Goal: Navigation & Orientation: Understand site structure

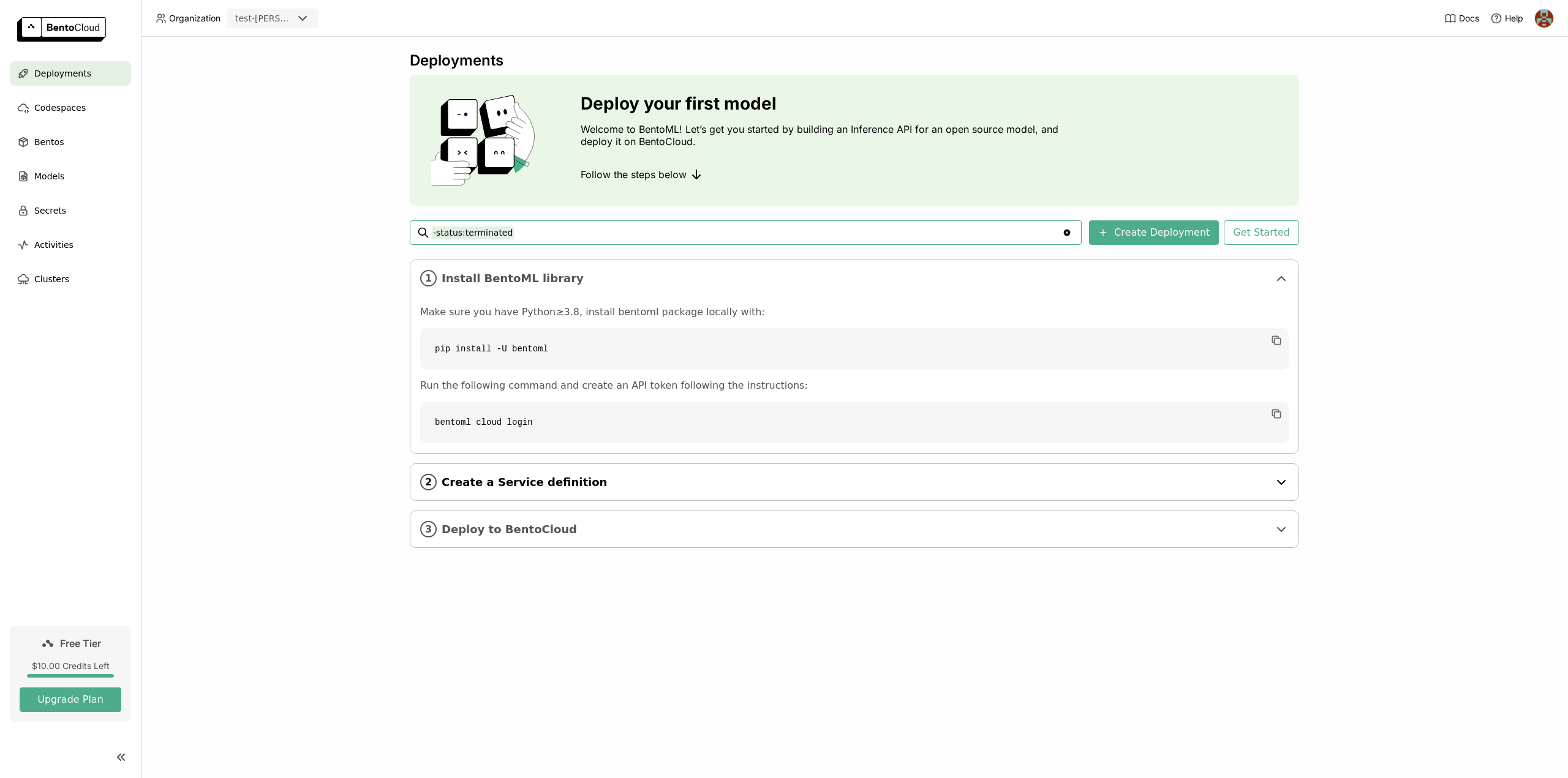
click at [515, 474] on div "2 Create a Service definition" at bounding box center [854, 482] width 888 height 36
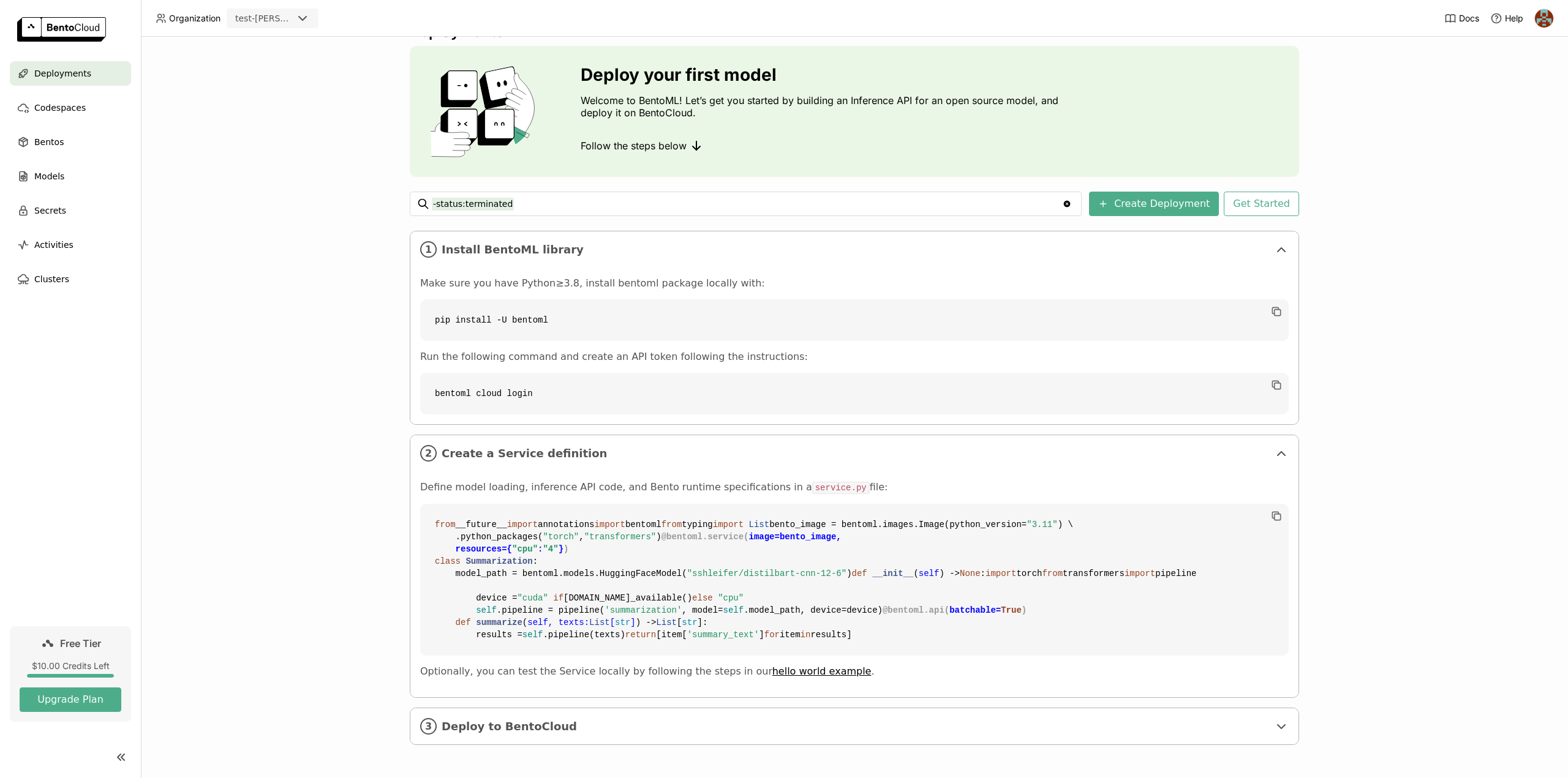
scroll to position [245, 0]
click at [505, 733] on span "Deploy to BentoCloud" at bounding box center [855, 726] width 827 height 14
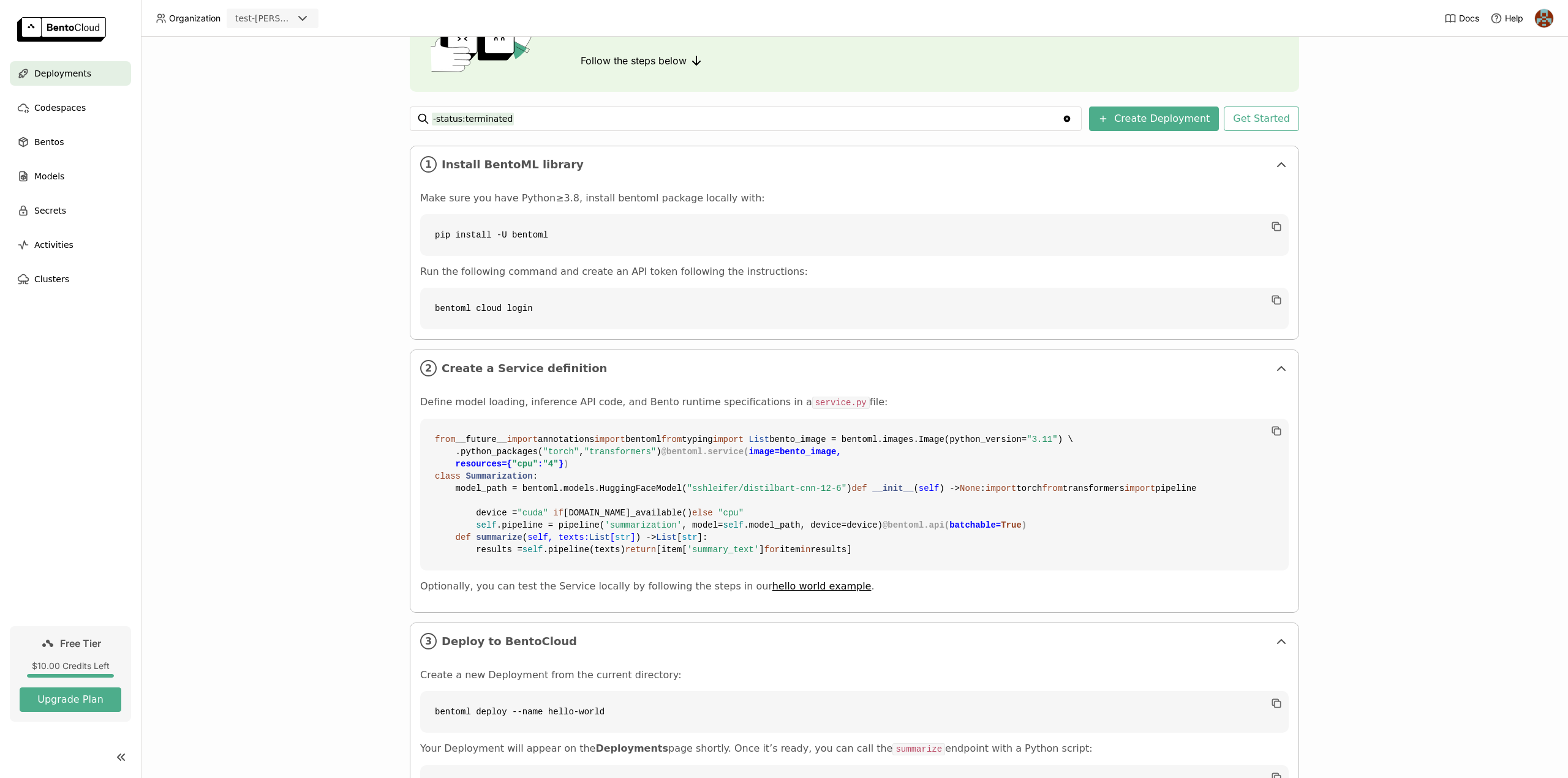
scroll to position [0, 0]
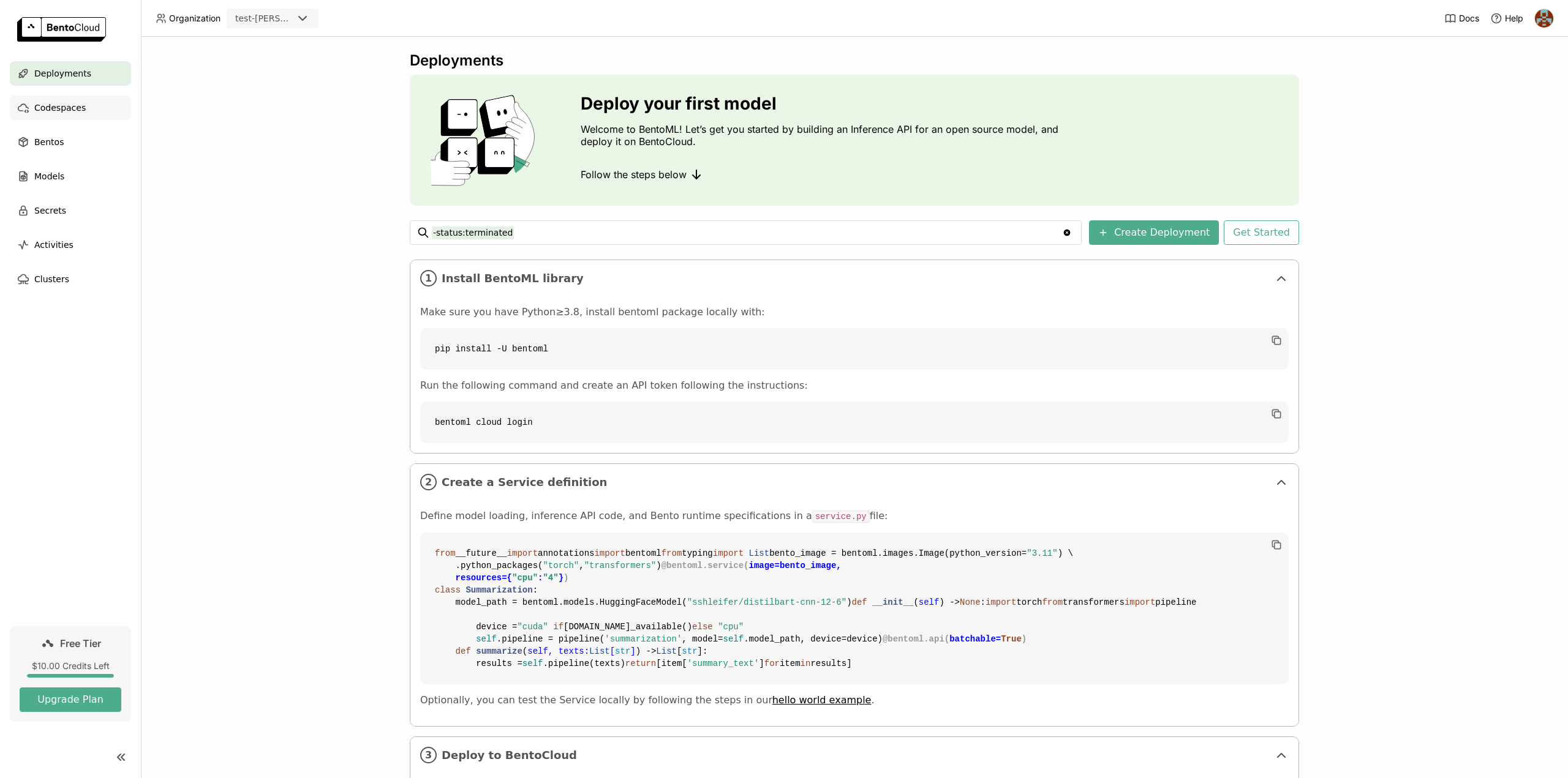
click at [57, 113] on span "Codespaces" at bounding box center [60, 107] width 52 height 14
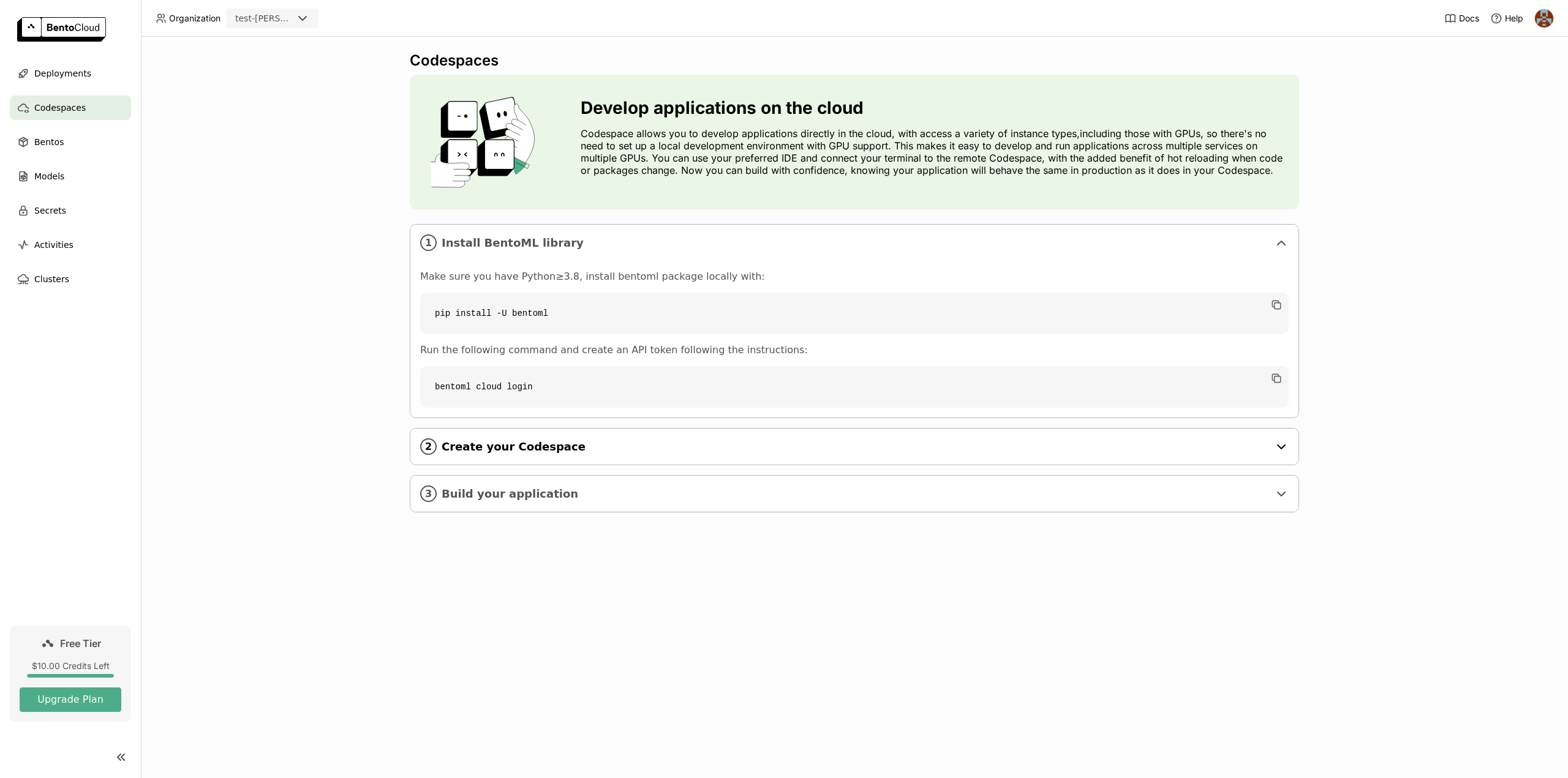
click at [450, 442] on span "Create your Codespace" at bounding box center [855, 447] width 827 height 14
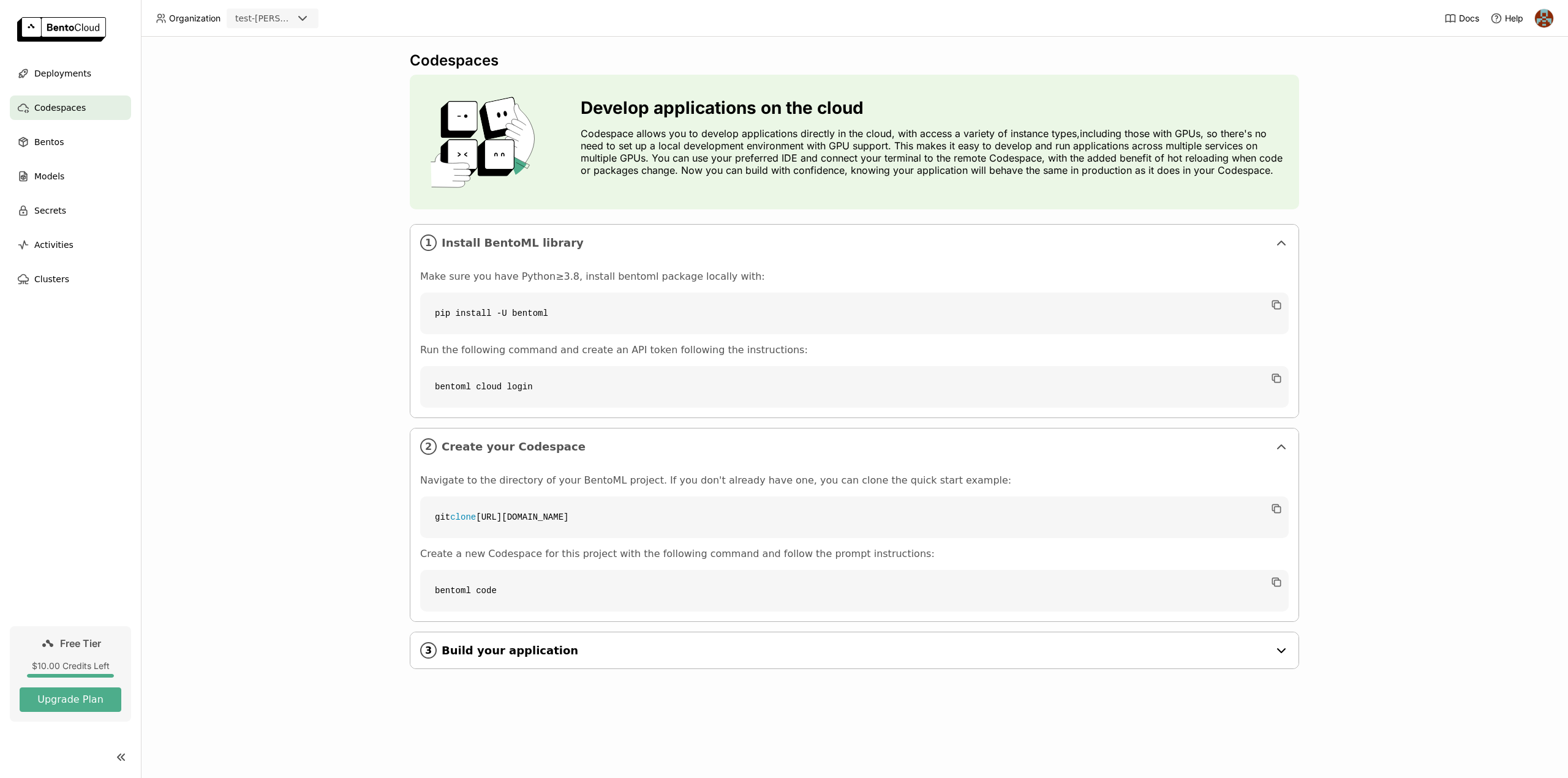
click at [584, 656] on span "Build your application" at bounding box center [855, 651] width 827 height 14
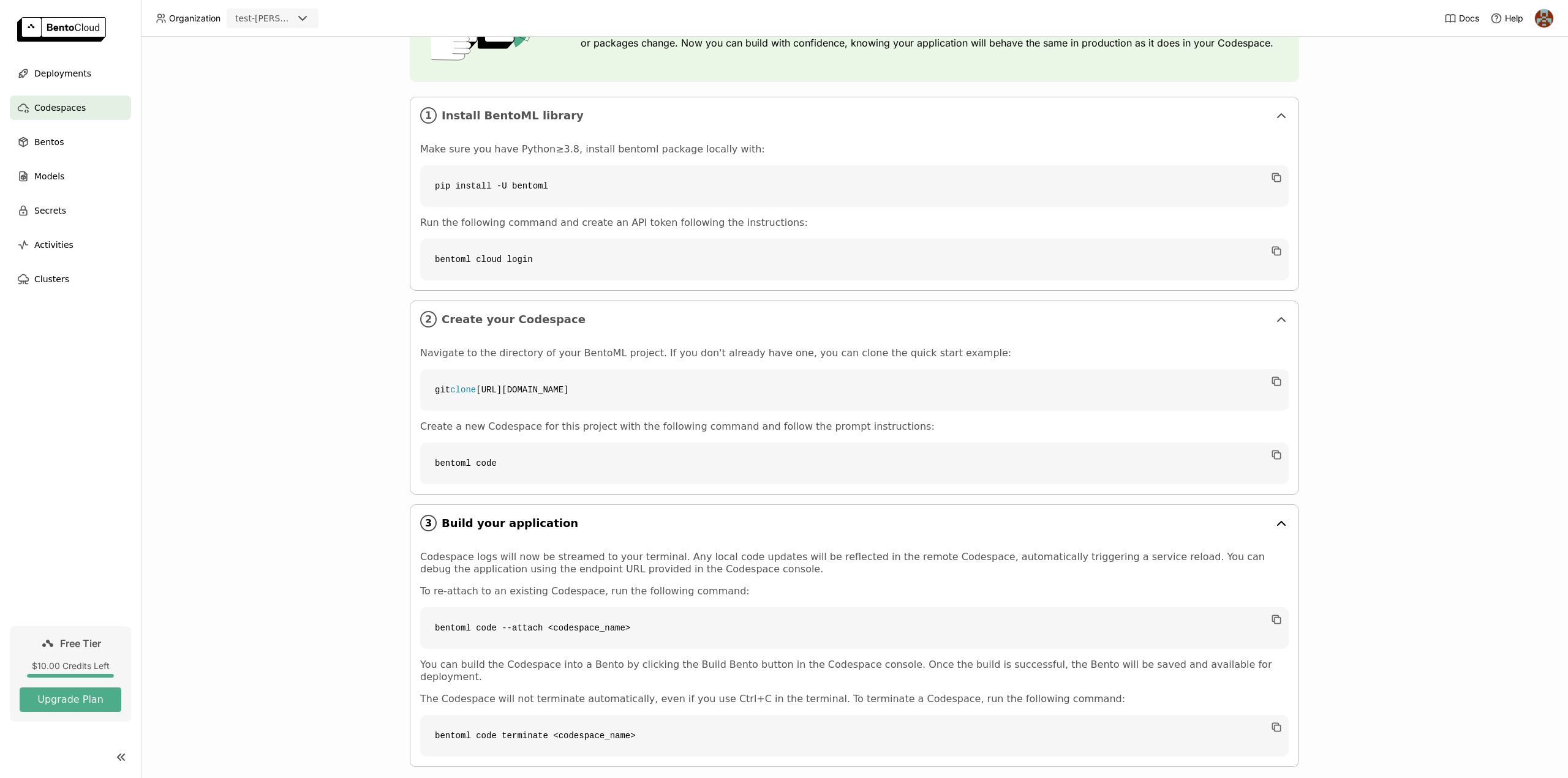
scroll to position [137, 0]
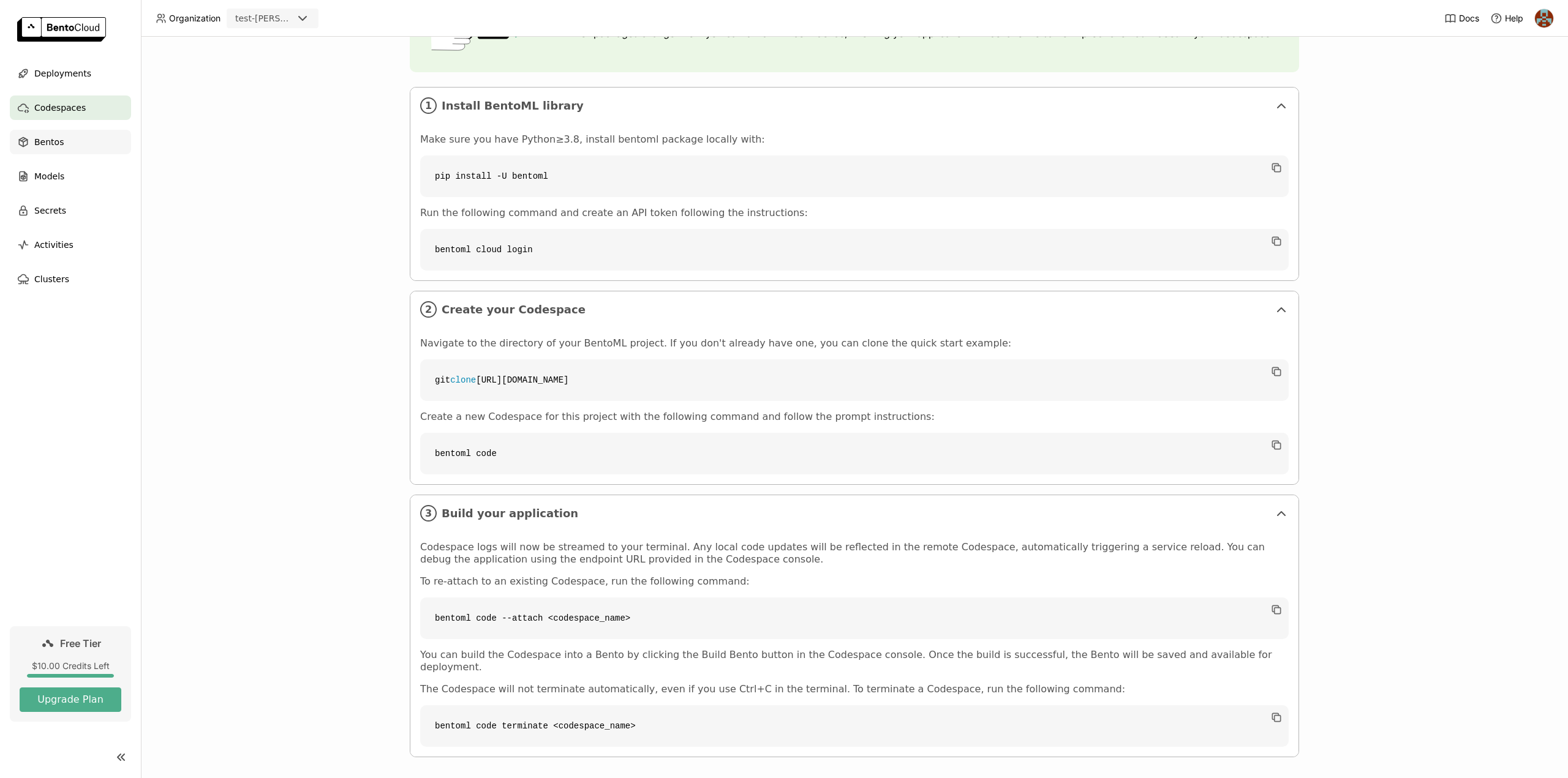
click at [47, 137] on span "Bentos" at bounding box center [49, 142] width 30 height 14
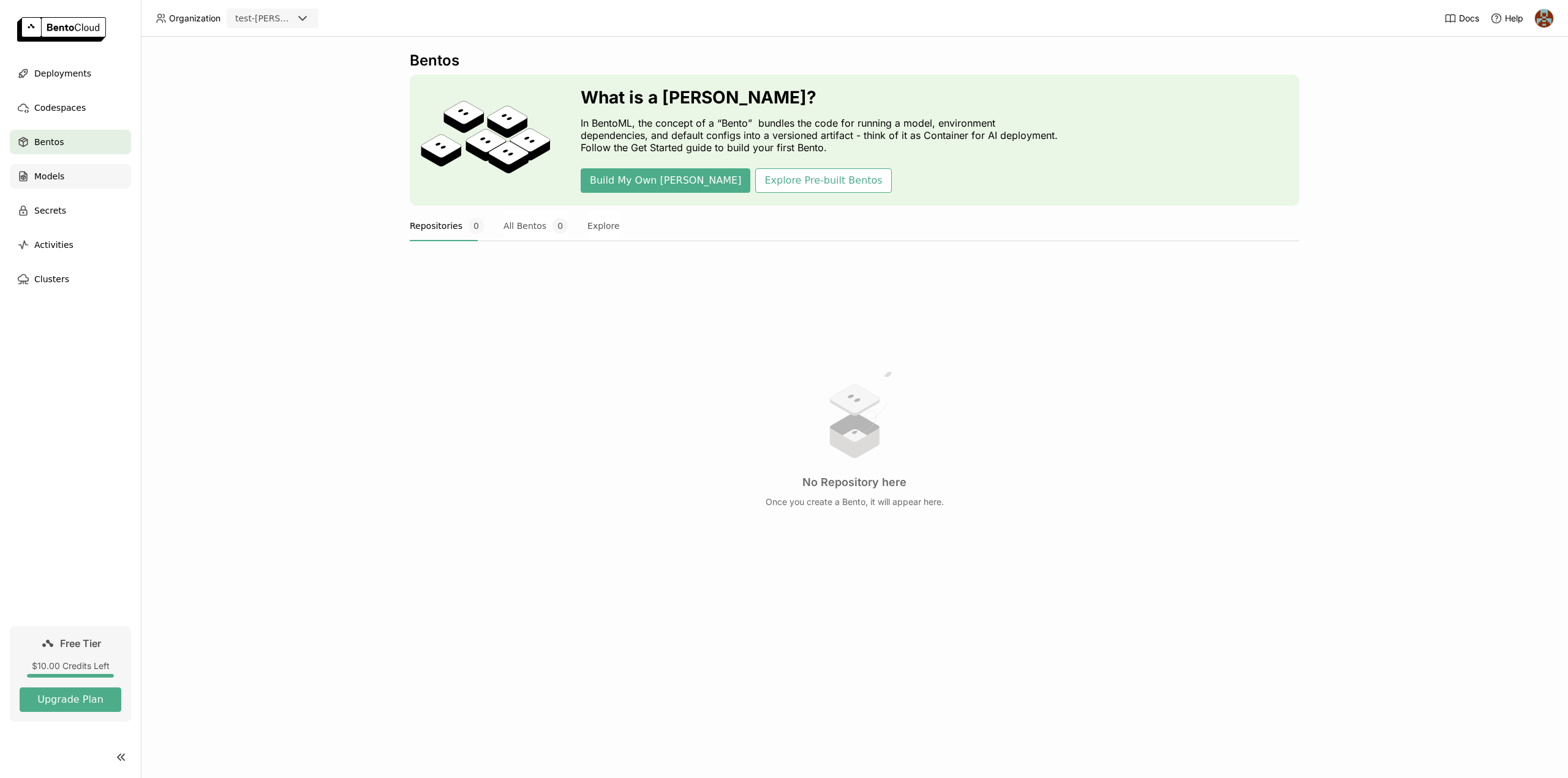
click at [50, 181] on span "Models" at bounding box center [50, 176] width 30 height 14
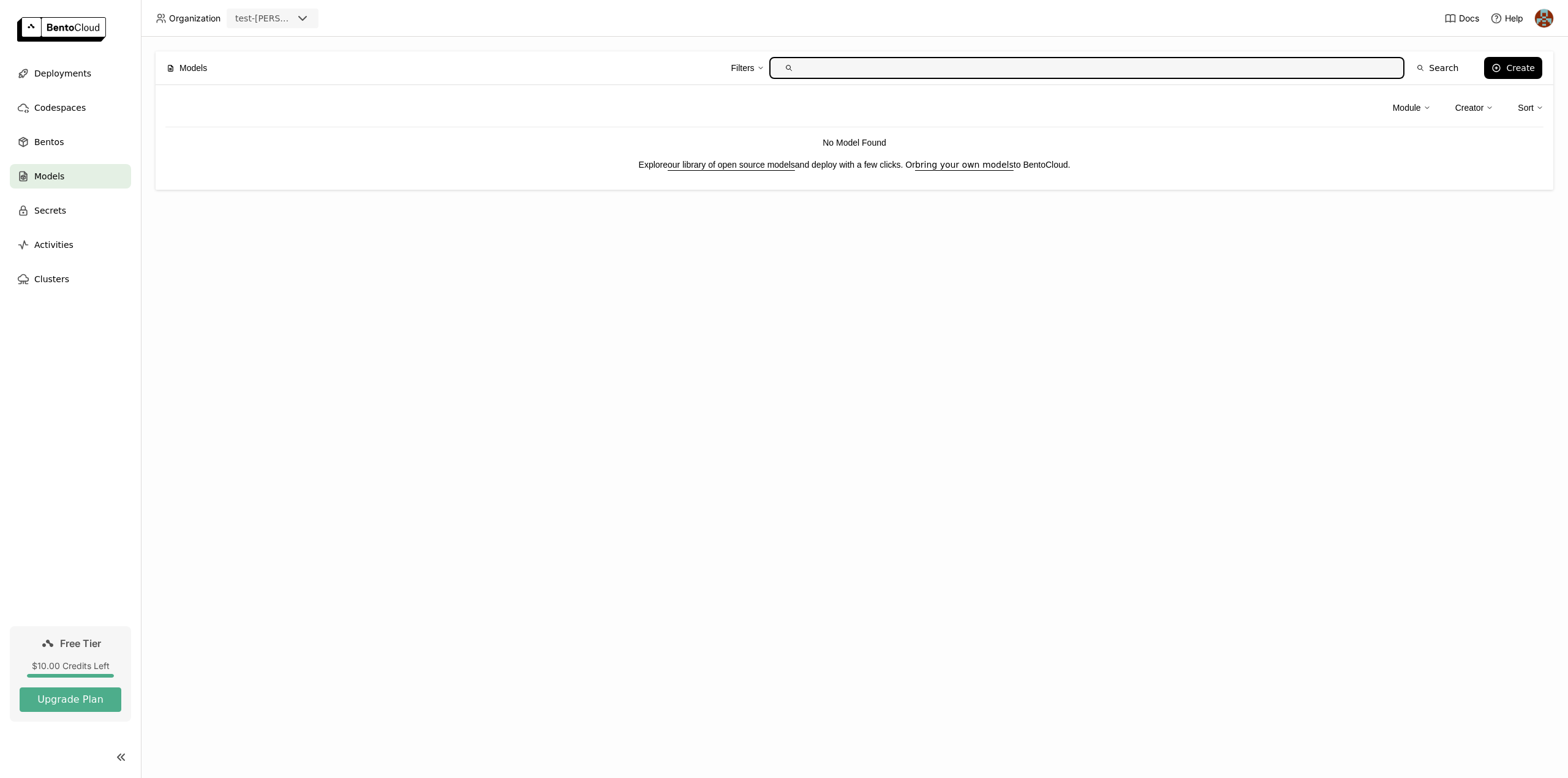
click at [706, 164] on link "our library of open source models" at bounding box center [731, 164] width 127 height 10
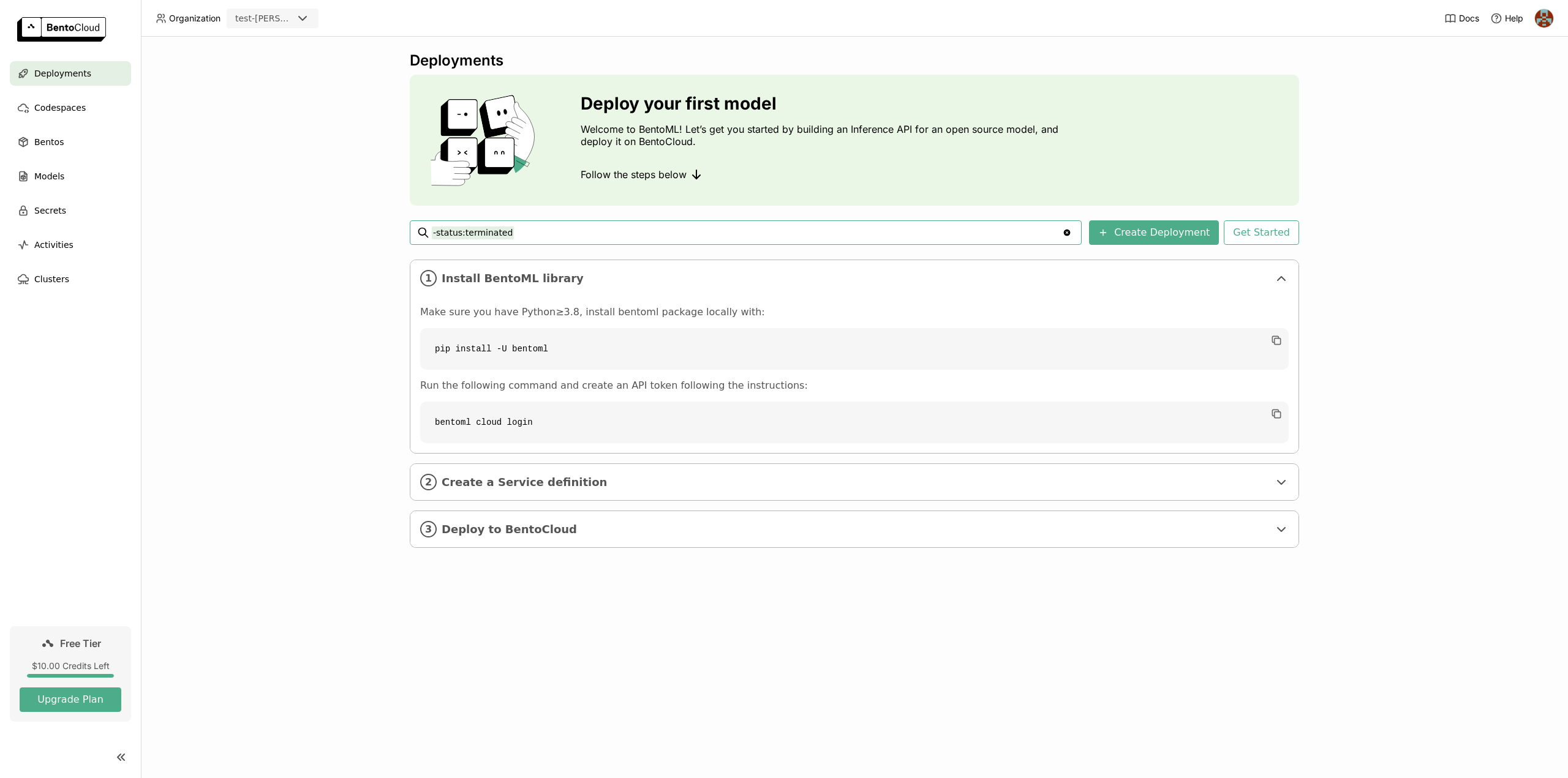
click at [1071, 232] on icon "Clear value" at bounding box center [1067, 232] width 10 height 10
click at [1130, 232] on button "Create Deployment" at bounding box center [1153, 233] width 130 height 25
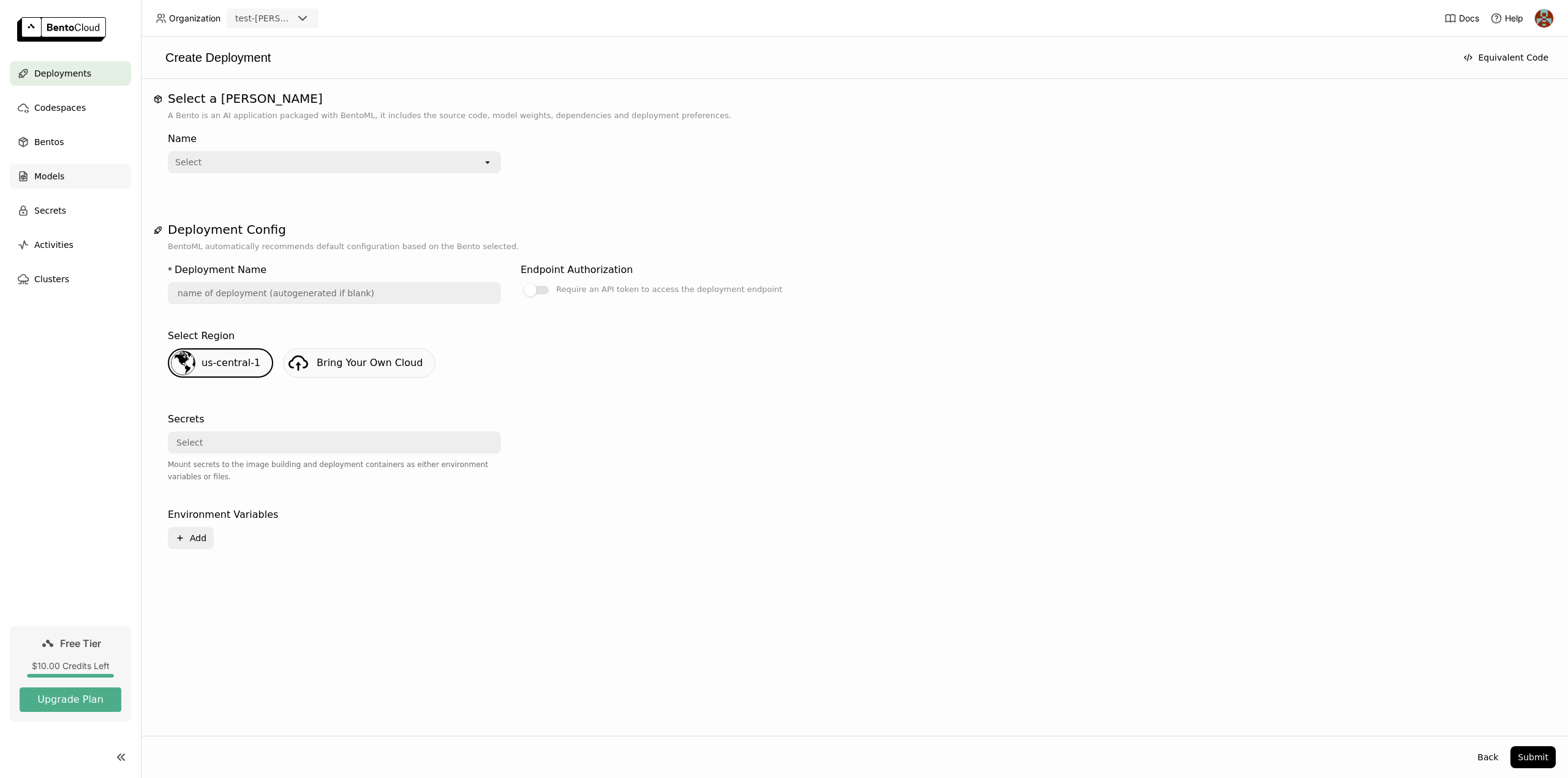
click at [43, 177] on span "Models" at bounding box center [50, 176] width 30 height 14
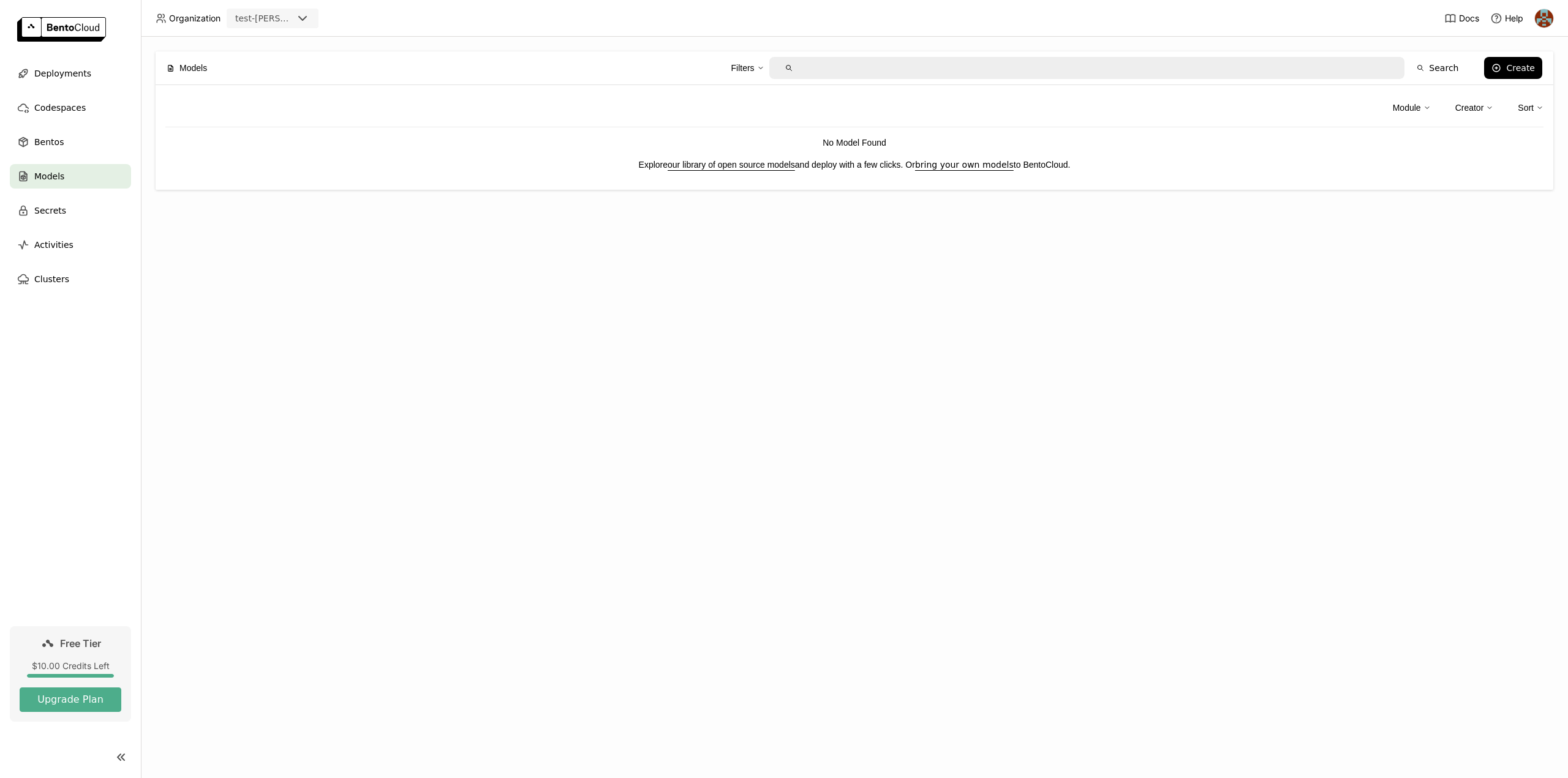
click at [745, 166] on link "our library of open source models" at bounding box center [731, 164] width 127 height 10
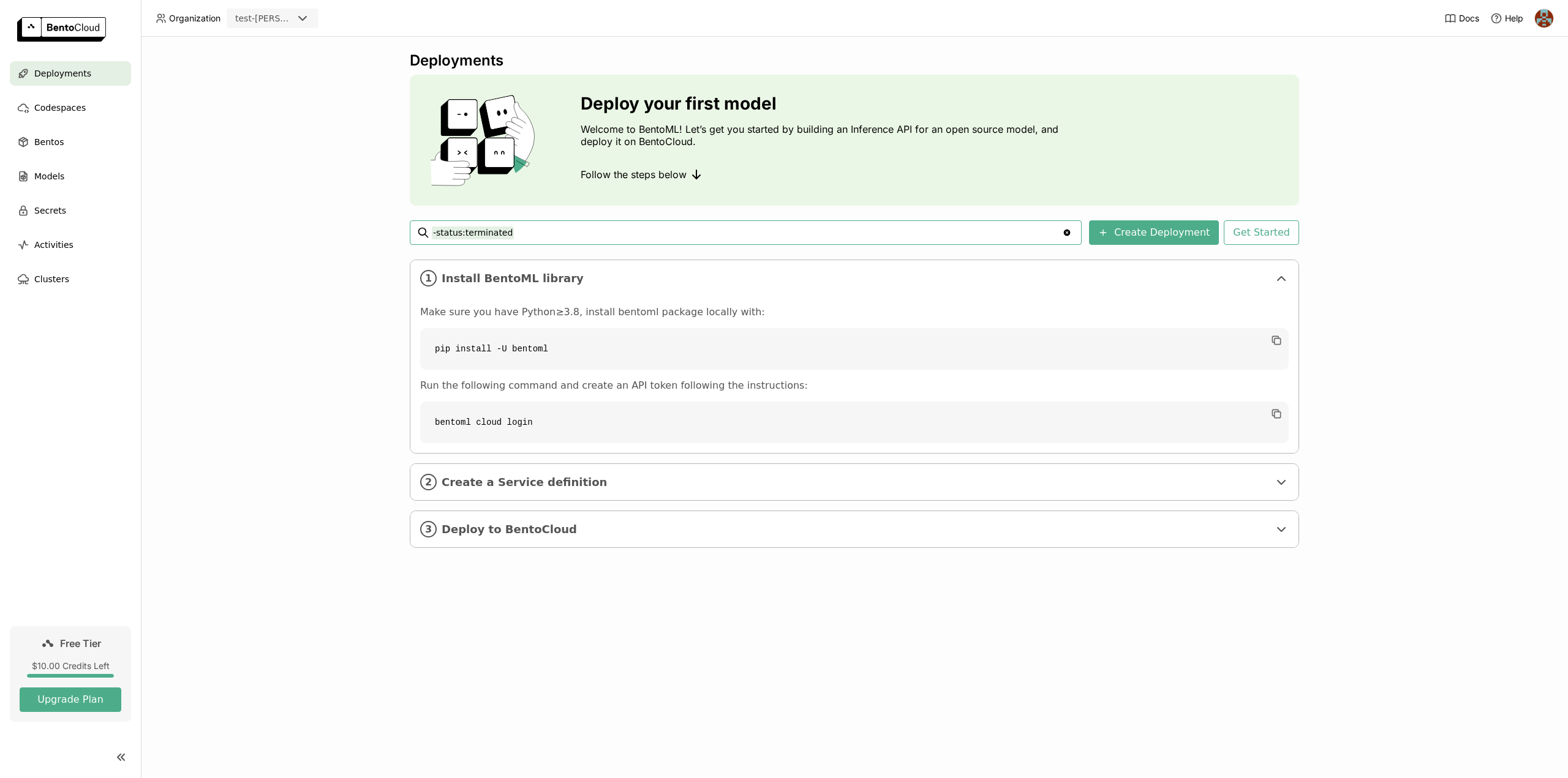
drag, startPoint x: 697, startPoint y: 318, endPoint x: 704, endPoint y: 302, distance: 17.5
click at [64, 174] on div "Models" at bounding box center [70, 177] width 121 height 25
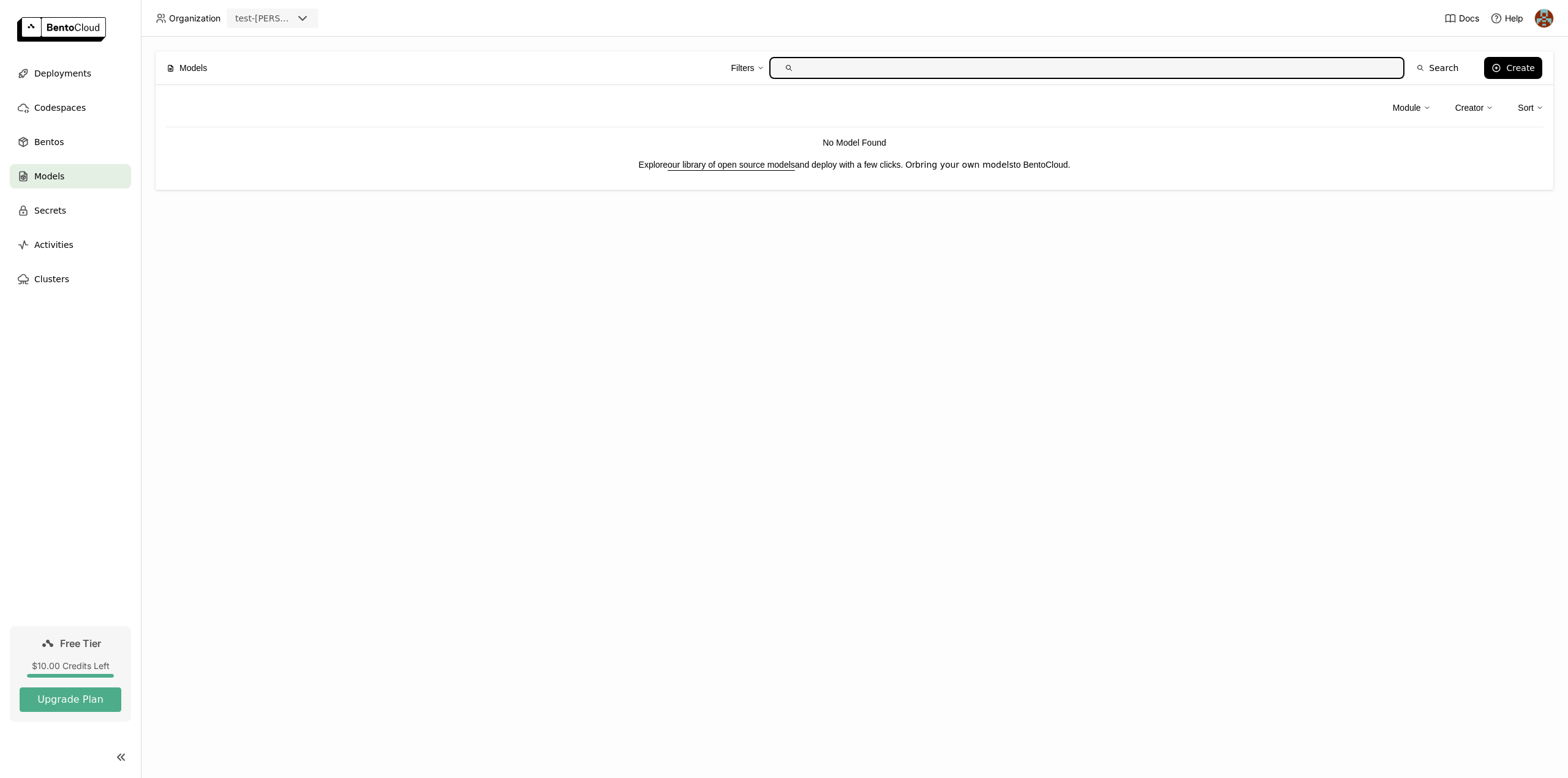
click at [1003, 167] on link "bring your own models" at bounding box center [963, 164] width 98 height 10
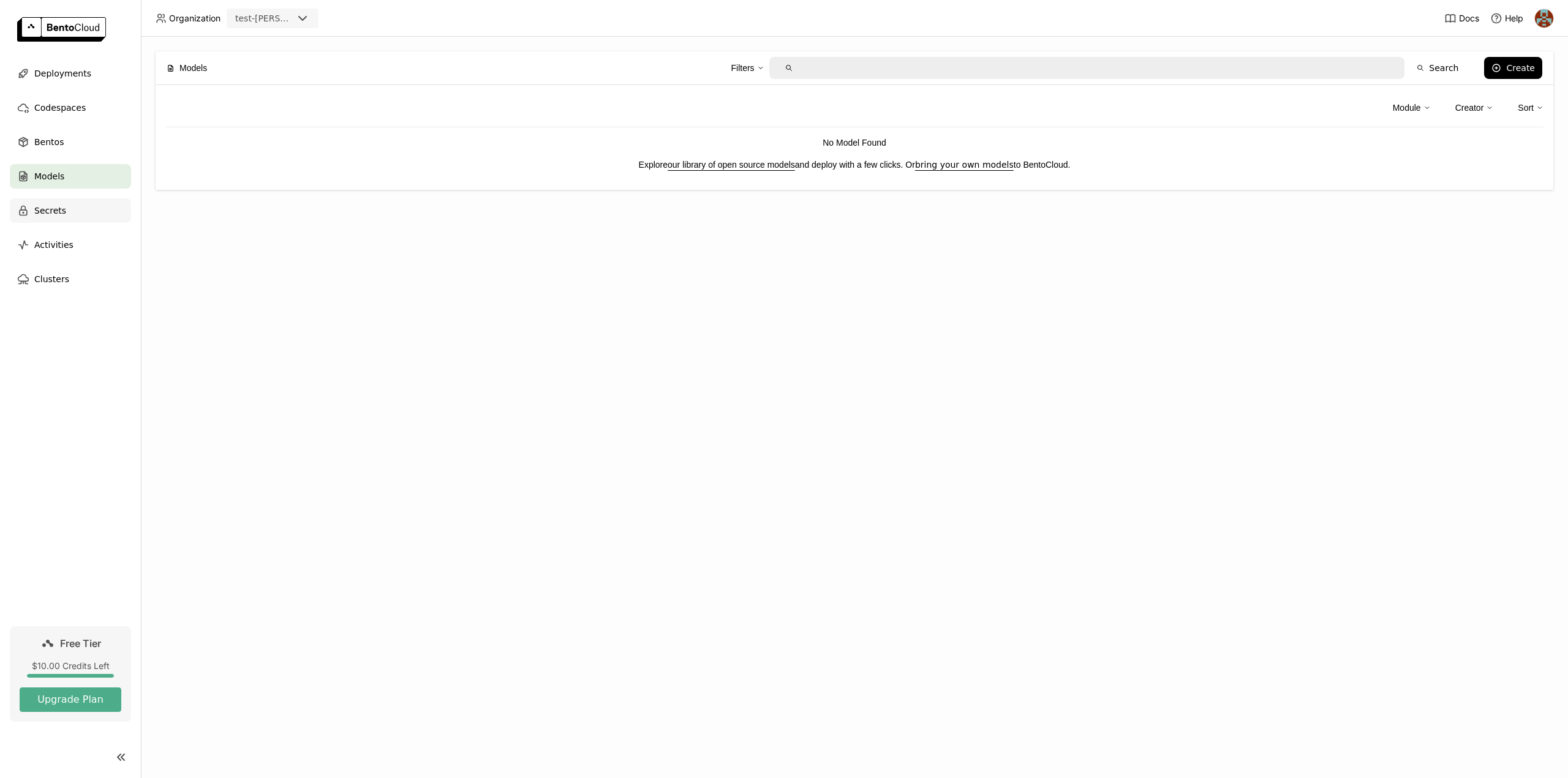
click at [43, 219] on div "Secrets" at bounding box center [70, 211] width 121 height 25
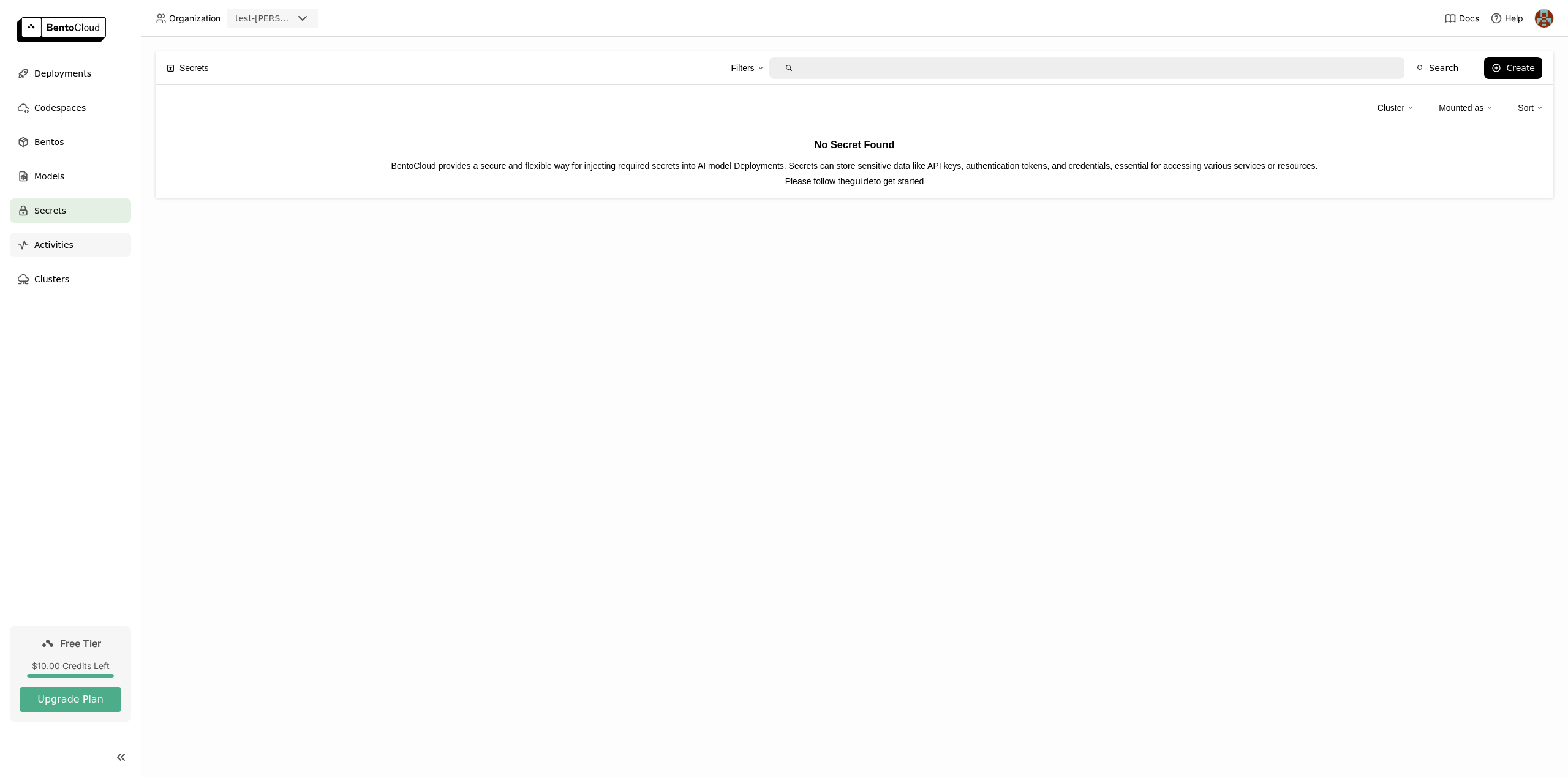
click at [58, 240] on span "Activities" at bounding box center [54, 245] width 39 height 14
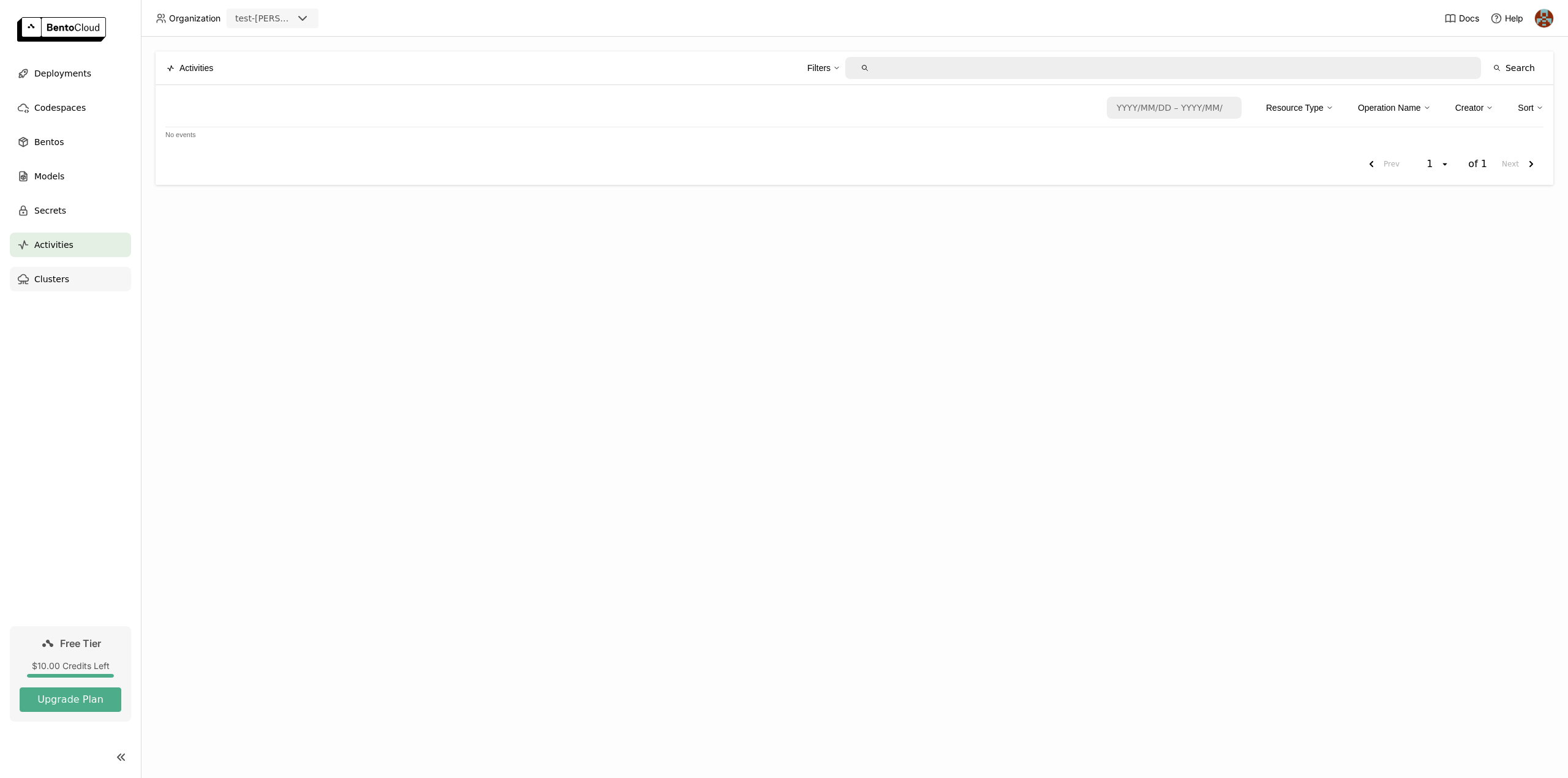
click at [58, 273] on span "Clusters" at bounding box center [52, 278] width 35 height 14
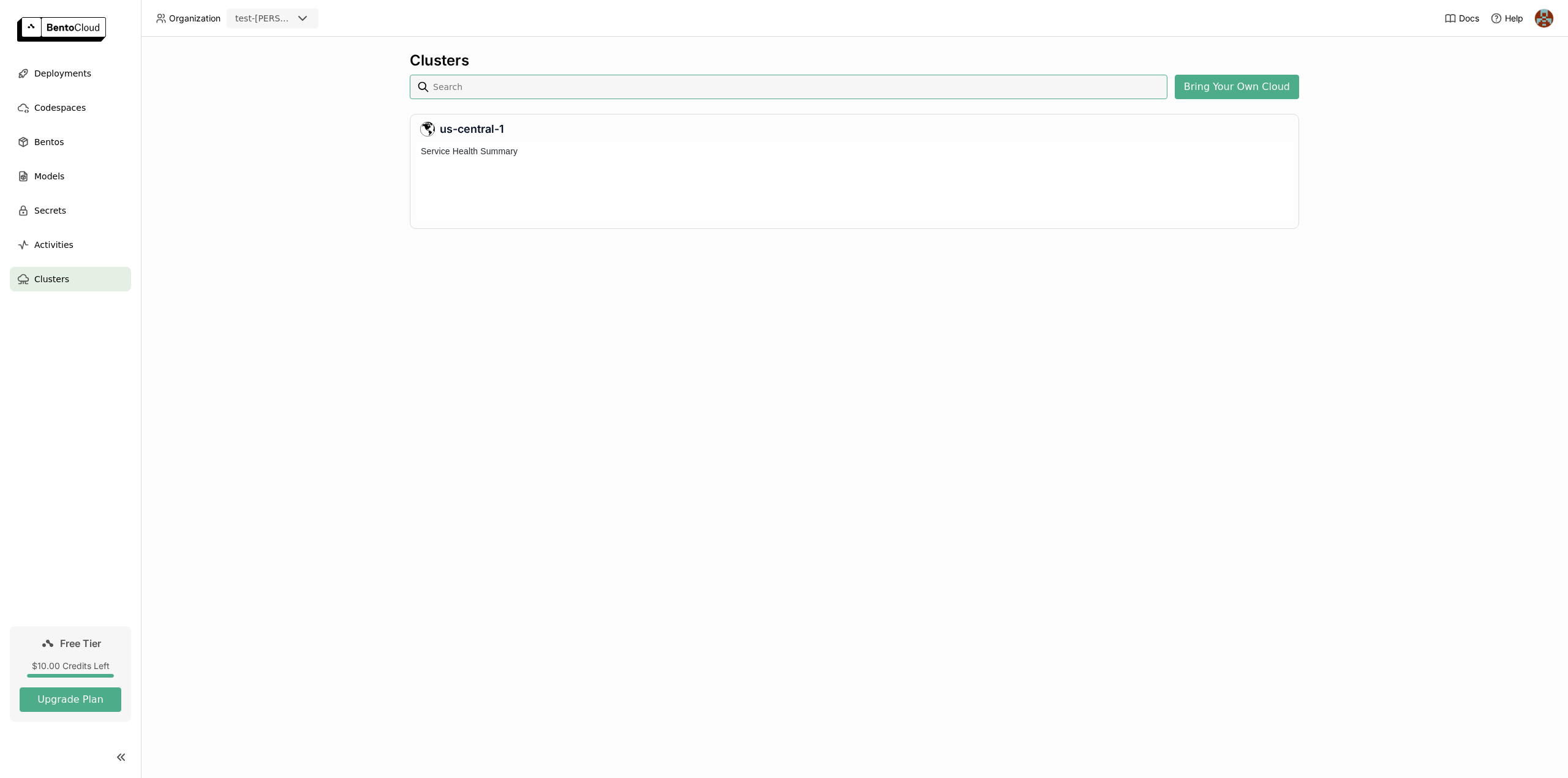
scroll to position [75, 872]
click at [303, 22] on icon at bounding box center [302, 18] width 14 height 14
